Goal: Task Accomplishment & Management: Use online tool/utility

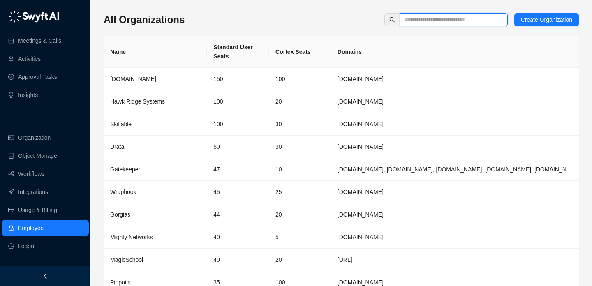
click at [464, 21] on input "text" at bounding box center [450, 19] width 92 height 9
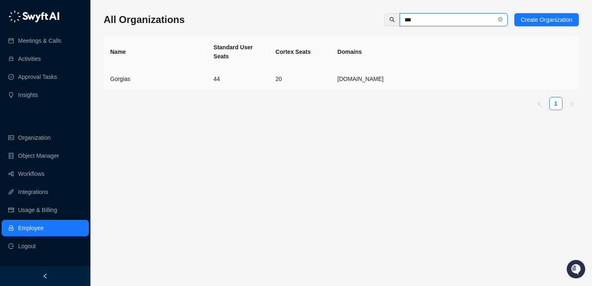
type input "***"
click at [308, 84] on td "20" at bounding box center [300, 79] width 62 height 23
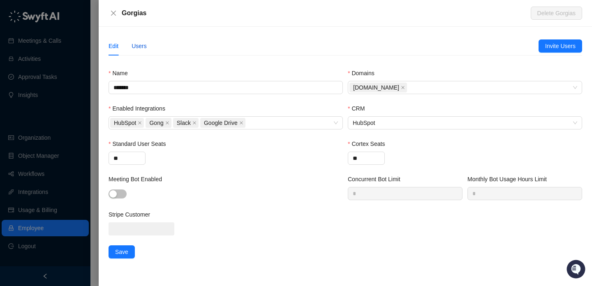
click at [141, 43] on div "Users" at bounding box center [138, 45] width 15 height 9
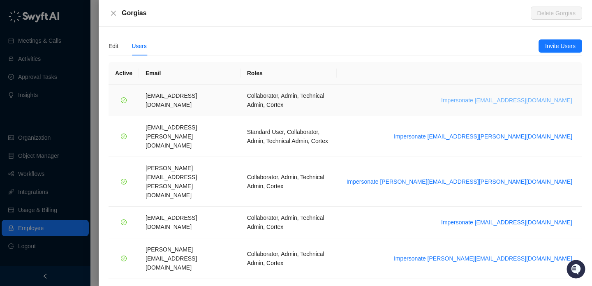
click at [511, 96] on span "Impersonate [EMAIL_ADDRESS][DOMAIN_NAME]" at bounding box center [506, 100] width 131 height 9
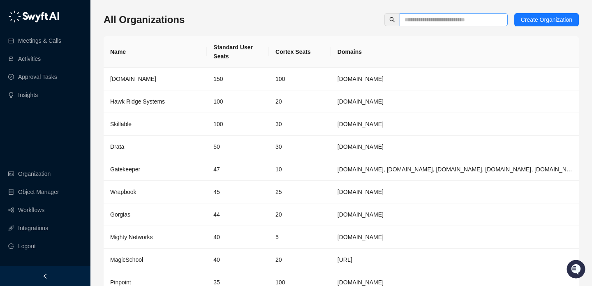
click at [440, 26] on span at bounding box center [453, 19] width 108 height 13
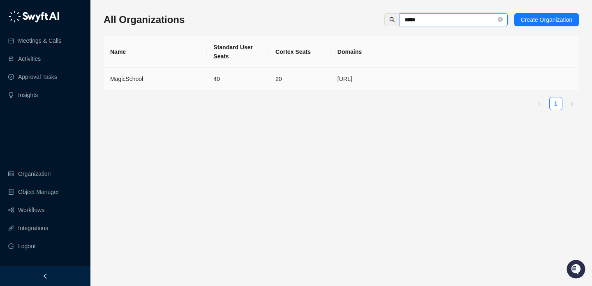
type input "*****"
click at [182, 84] on td "MagicSchool" at bounding box center [155, 79] width 103 height 23
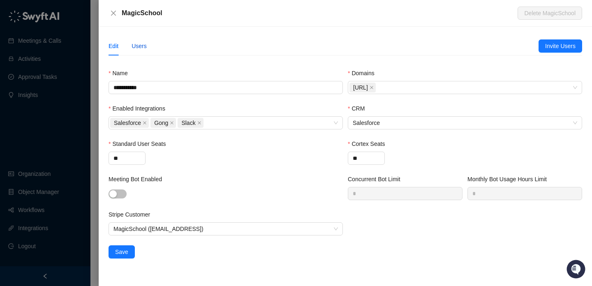
click at [140, 41] on div "Users" at bounding box center [138, 45] width 15 height 9
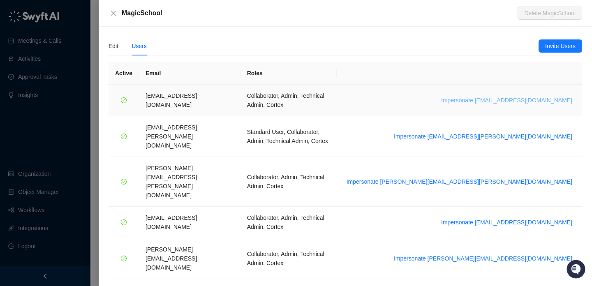
click at [507, 96] on span "Impersonate arash.akhiani@gorgias.com" at bounding box center [506, 100] width 131 height 9
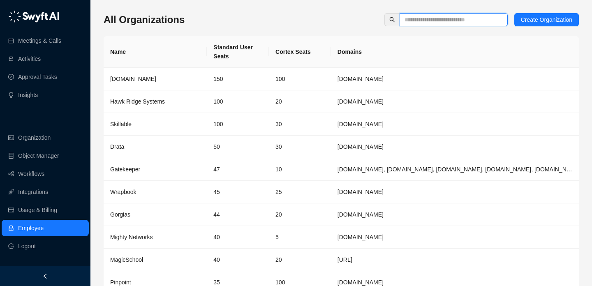
click at [459, 22] on input "text" at bounding box center [450, 19] width 92 height 9
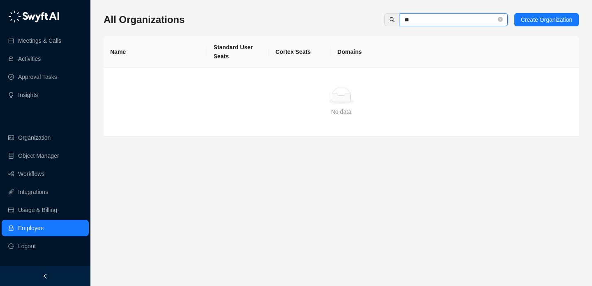
type input "*"
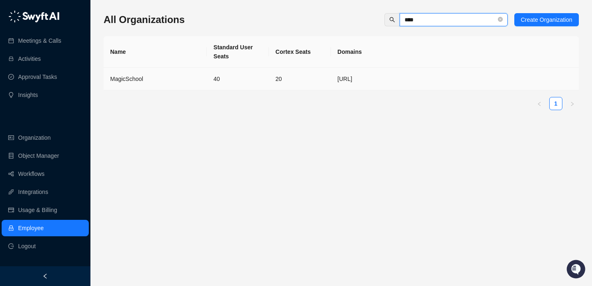
type input "****"
click at [226, 85] on td "40" at bounding box center [238, 79] width 62 height 23
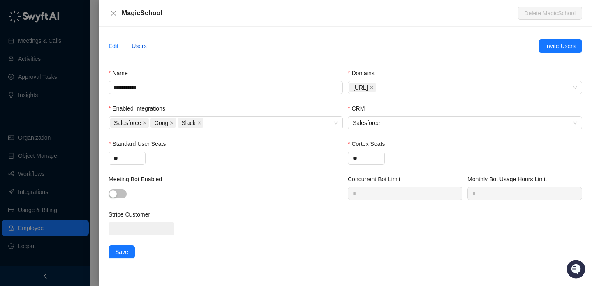
click at [145, 44] on div "Users" at bounding box center [138, 45] width 15 height 9
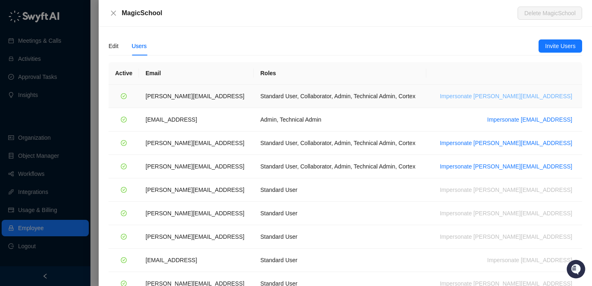
click at [511, 94] on span "Impersonate ana@magicschool.ai" at bounding box center [506, 96] width 132 height 9
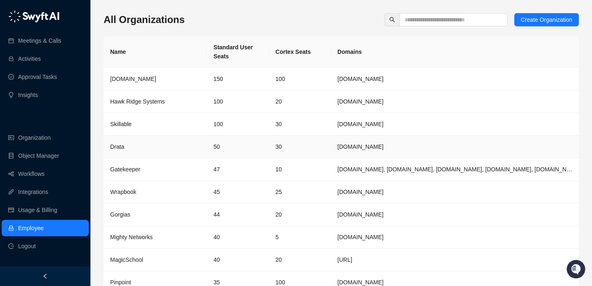
click at [276, 139] on td "30" at bounding box center [300, 147] width 62 height 23
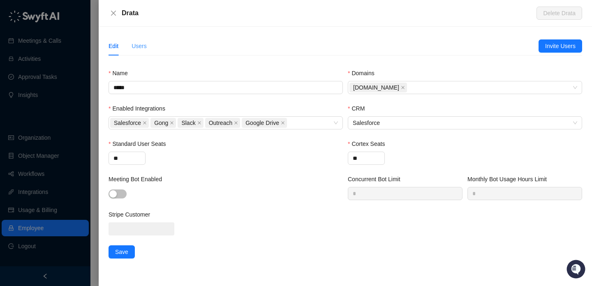
click at [133, 40] on div "Users" at bounding box center [138, 46] width 15 height 19
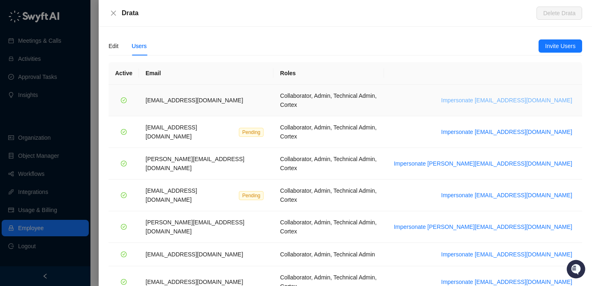
click at [493, 96] on span "Impersonate bradchrisakis@drata.com" at bounding box center [506, 100] width 131 height 9
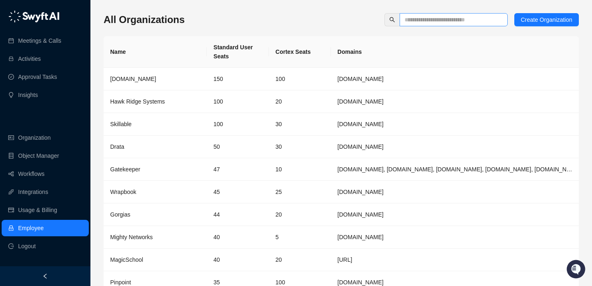
click at [441, 14] on span at bounding box center [453, 19] width 108 height 13
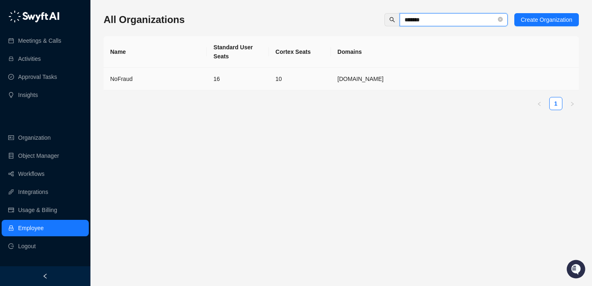
type input "*******"
click at [290, 76] on td "10" at bounding box center [300, 79] width 62 height 23
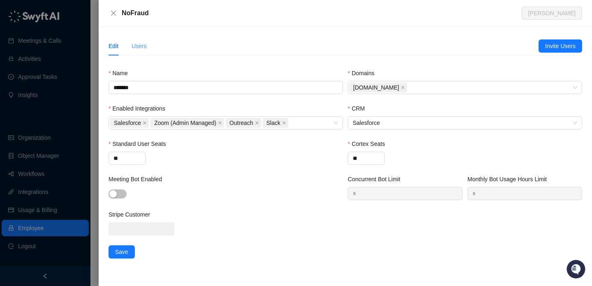
click at [136, 52] on div "Users" at bounding box center [138, 46] width 15 height 19
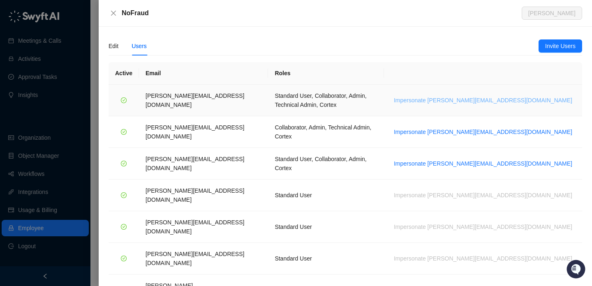
click at [530, 97] on span "Impersonate h.cline@nofraud.com" at bounding box center [483, 100] width 178 height 9
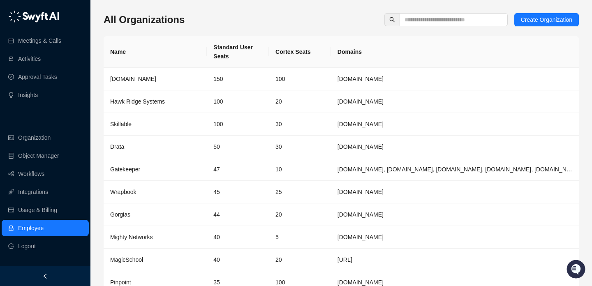
click at [297, 55] on th "Cortex Seats" at bounding box center [300, 52] width 62 height 32
click at [233, 50] on th "Standard User Seats" at bounding box center [238, 52] width 62 height 32
drag, startPoint x: 233, startPoint y: 50, endPoint x: 227, endPoint y: 46, distance: 7.1
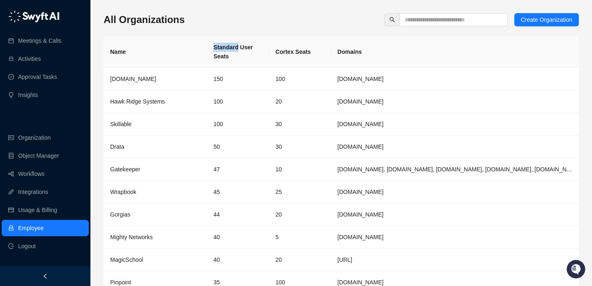
click at [227, 46] on th "Standard User Seats" at bounding box center [238, 52] width 62 height 32
drag, startPoint x: 227, startPoint y: 46, endPoint x: 233, endPoint y: 53, distance: 9.6
click at [233, 53] on th "Standard User Seats" at bounding box center [238, 52] width 62 height 32
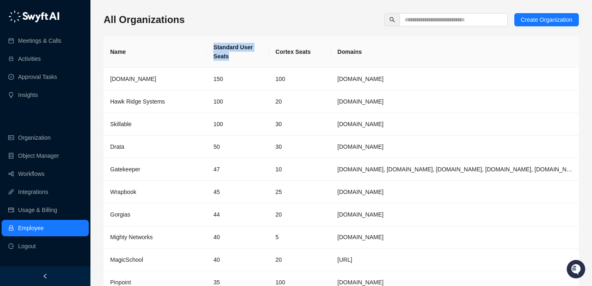
drag, startPoint x: 233, startPoint y: 53, endPoint x: 226, endPoint y: 50, distance: 7.9
click at [228, 50] on th "Standard User Seats" at bounding box center [238, 52] width 62 height 32
click at [226, 50] on th "Standard User Seats" at bounding box center [238, 52] width 62 height 32
drag, startPoint x: 226, startPoint y: 50, endPoint x: 230, endPoint y: 53, distance: 4.9
click at [230, 53] on th "Standard User Seats" at bounding box center [238, 52] width 62 height 32
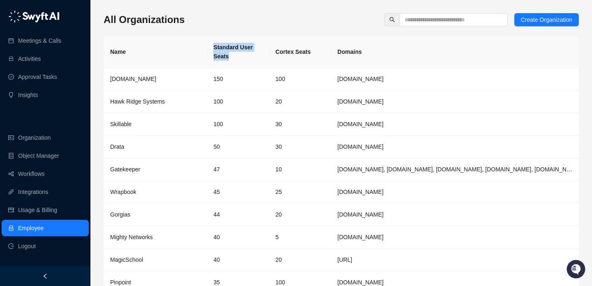
click at [230, 53] on th "Standard User Seats" at bounding box center [238, 52] width 62 height 32
click at [440, 19] on input "text" at bounding box center [450, 19] width 92 height 9
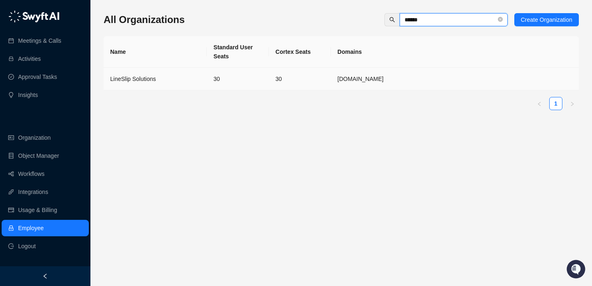
type input "******"
click at [334, 73] on td "lineslipsolutions.com" at bounding box center [455, 79] width 248 height 23
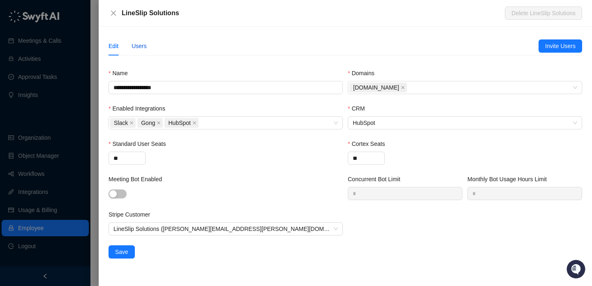
click at [146, 45] on div "Users" at bounding box center [138, 45] width 15 height 9
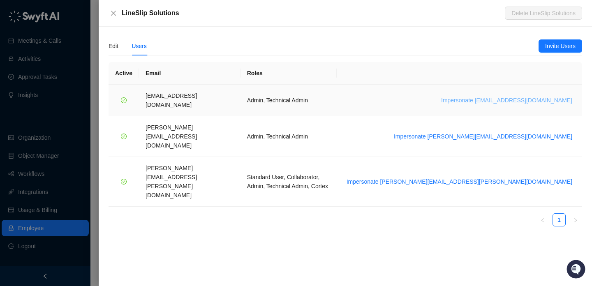
click at [489, 95] on button "Impersonate atoledo@lineslipsolutions.com" at bounding box center [506, 100] width 138 height 10
